Goal: Find contact information: Find contact information

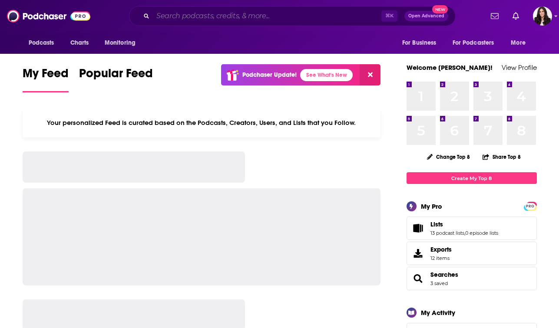
click at [247, 19] on input "Search podcasts, credits, & more..." at bounding box center [267, 16] width 228 height 14
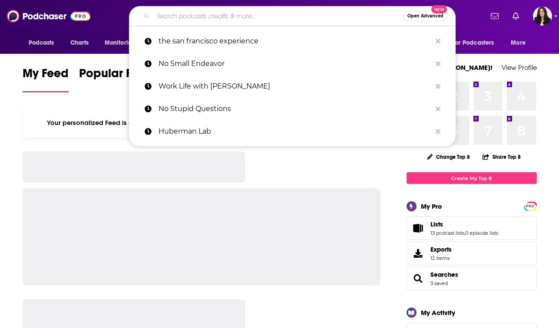
paste input "Courtside Conversation with Ally Love"
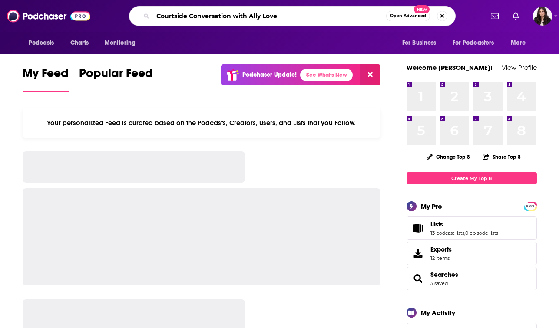
type input "Courtside Conversation with Ally Love"
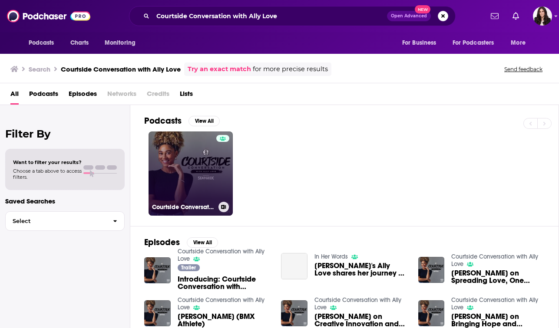
click at [212, 186] on link "Courtside Conversation with Ally Love" at bounding box center [191, 174] width 84 height 84
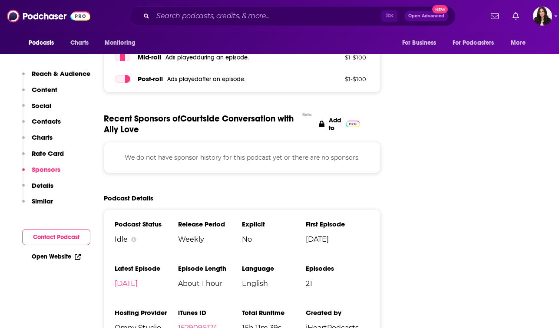
scroll to position [952, 0]
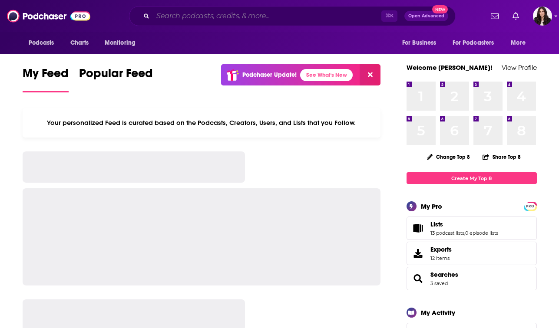
click at [213, 17] on input "Search podcasts, credits, & more..." at bounding box center [267, 16] width 228 height 14
paste input "Like Mind, Like Body podcast"
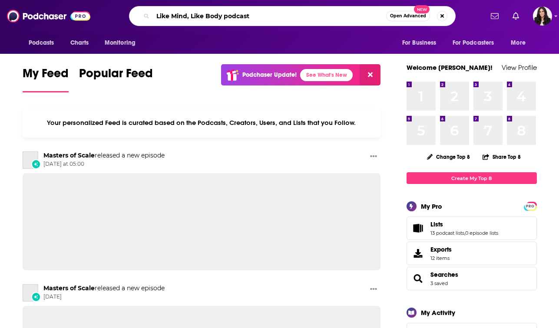
type input "Like Mind, Like Body podcast"
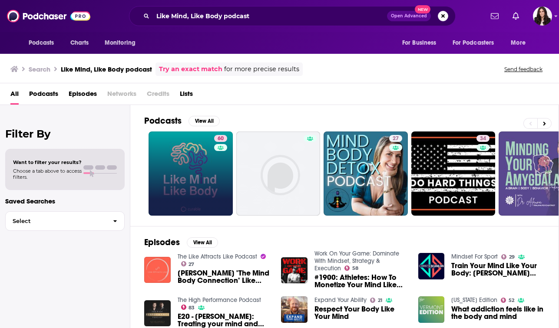
click at [213, 160] on link "60" at bounding box center [191, 174] width 84 height 84
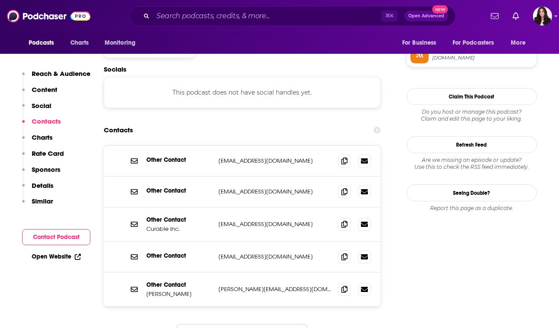
scroll to position [722, 0]
drag, startPoint x: 291, startPoint y: 253, endPoint x: 216, endPoint y: 255, distance: 74.3
click at [216, 272] on div "Other Contact John Gribbin john@curablehealth.com john@curablehealth.com" at bounding box center [242, 289] width 277 height 34
copy p "john@curablehealth.com"
click at [400, 13] on span "⌘ K" at bounding box center [392, 15] width 23 height 11
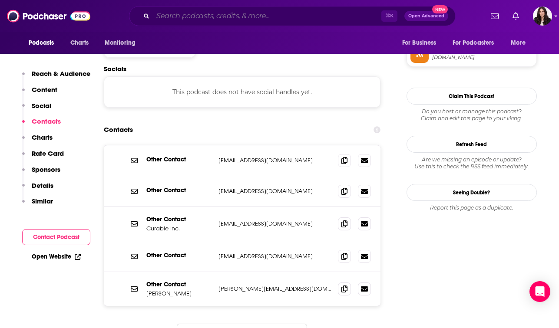
click at [340, 19] on input "Search podcasts, credits, & more..." at bounding box center [267, 16] width 228 height 14
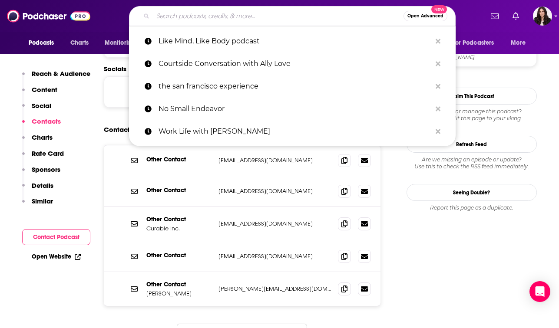
paste input "Mike On Much Podcast"
type input "Mike On Much Podcast"
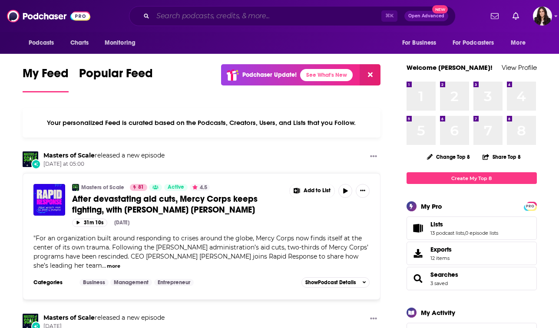
click at [291, 20] on input "Search podcasts, credits, & more..." at bounding box center [267, 16] width 228 height 14
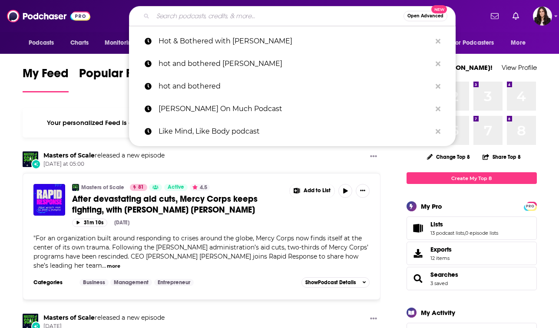
paste input "Powertools Podcast"
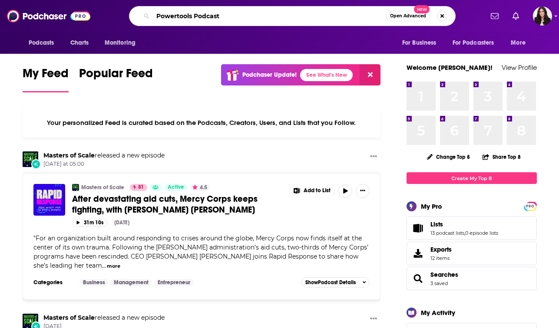
type input "Powertools Podcast"
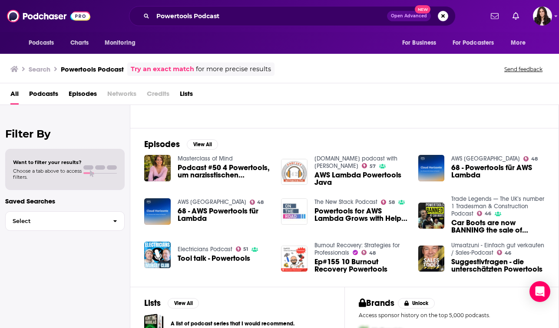
scroll to position [159, 0]
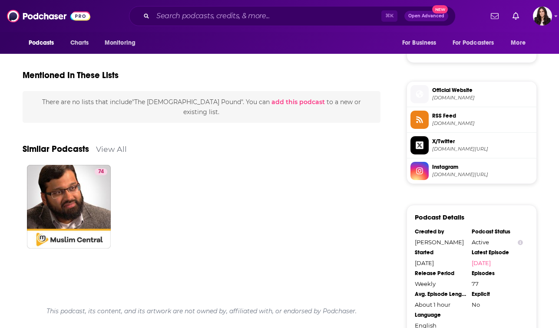
scroll to position [587, 0]
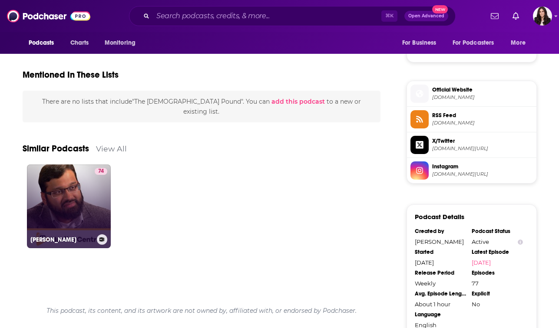
click at [86, 202] on link "74 [PERSON_NAME]" at bounding box center [69, 207] width 84 height 84
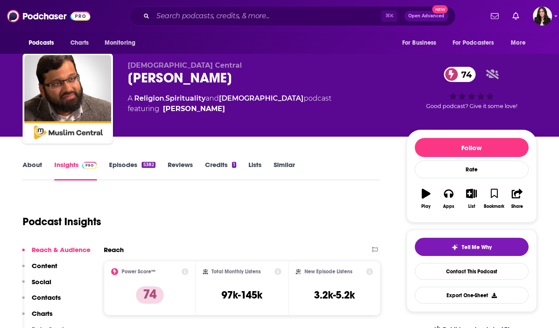
scroll to position [4, 0]
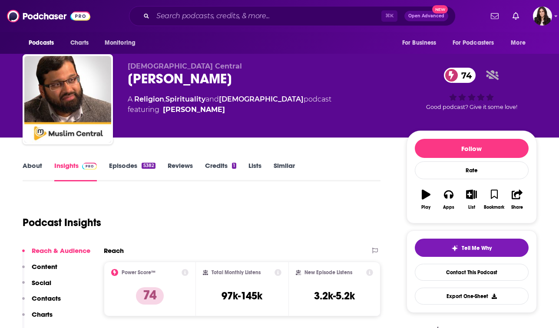
click at [132, 162] on link "Episodes 5382" at bounding box center [132, 172] width 46 height 20
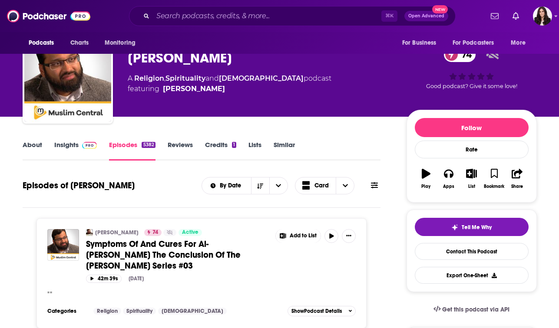
scroll to position [20, 0]
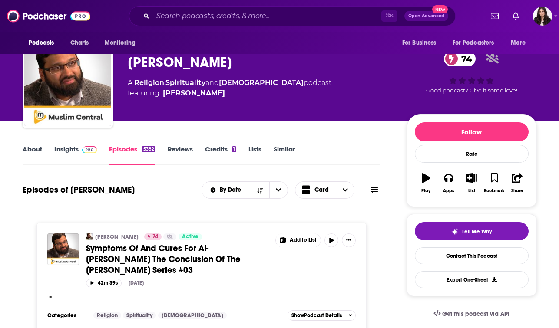
click at [35, 151] on link "About" at bounding box center [33, 155] width 20 height 20
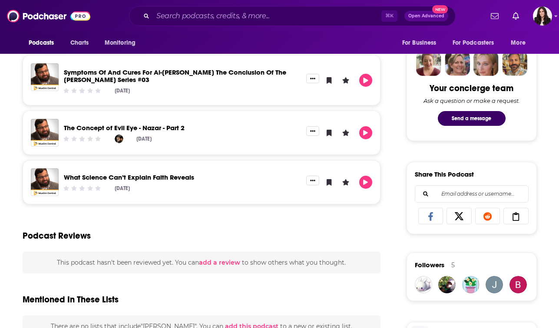
scroll to position [416, 0]
